Goal: Navigation & Orientation: Find specific page/section

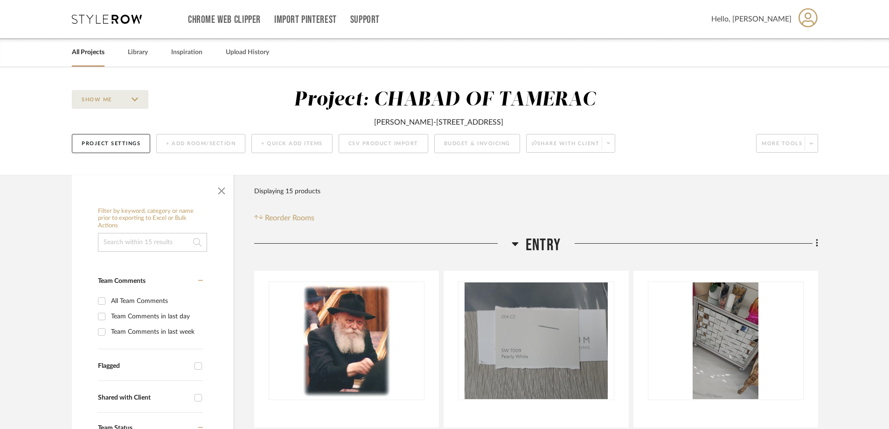
click at [84, 54] on link "All Projects" at bounding box center [88, 52] width 33 height 13
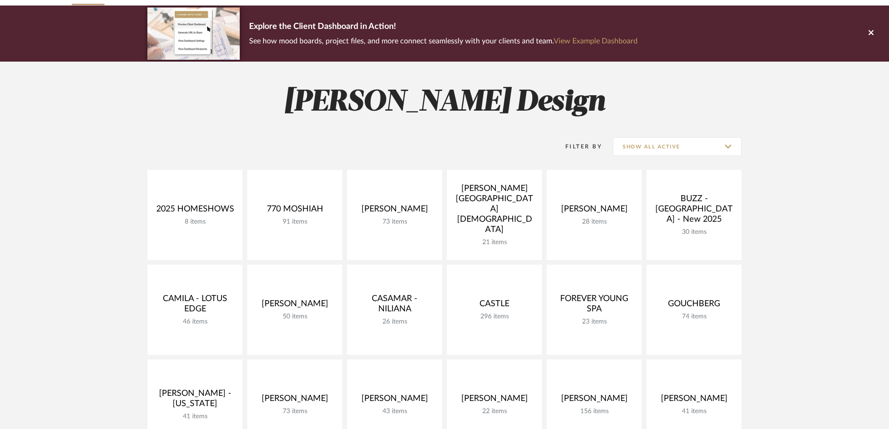
scroll to position [140, 0]
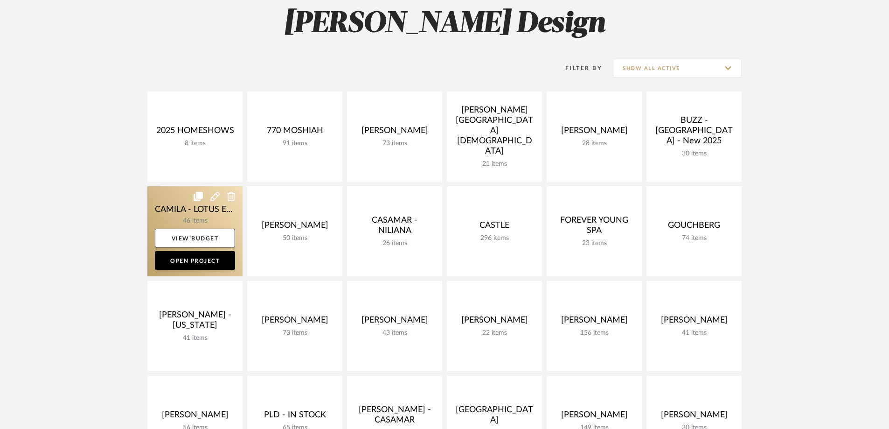
click at [190, 215] on link at bounding box center [194, 231] width 95 height 90
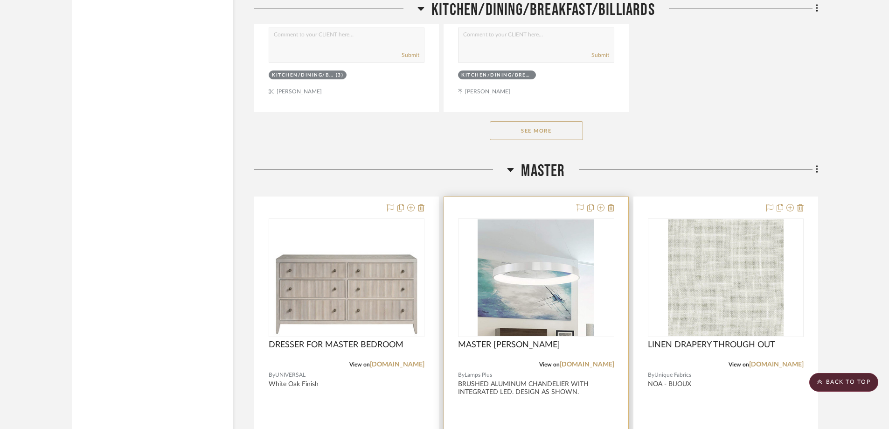
scroll to position [2939, 0]
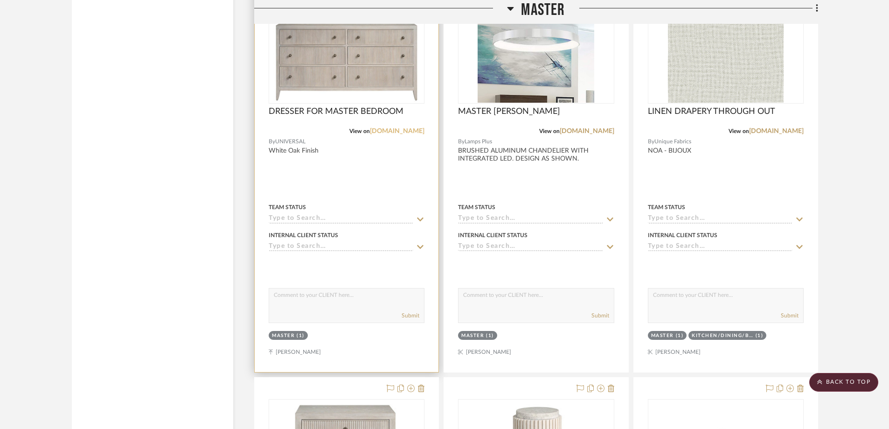
click at [389, 128] on link "universalfurniture.com" at bounding box center [397, 131] width 55 height 7
